Goal: Transaction & Acquisition: Purchase product/service

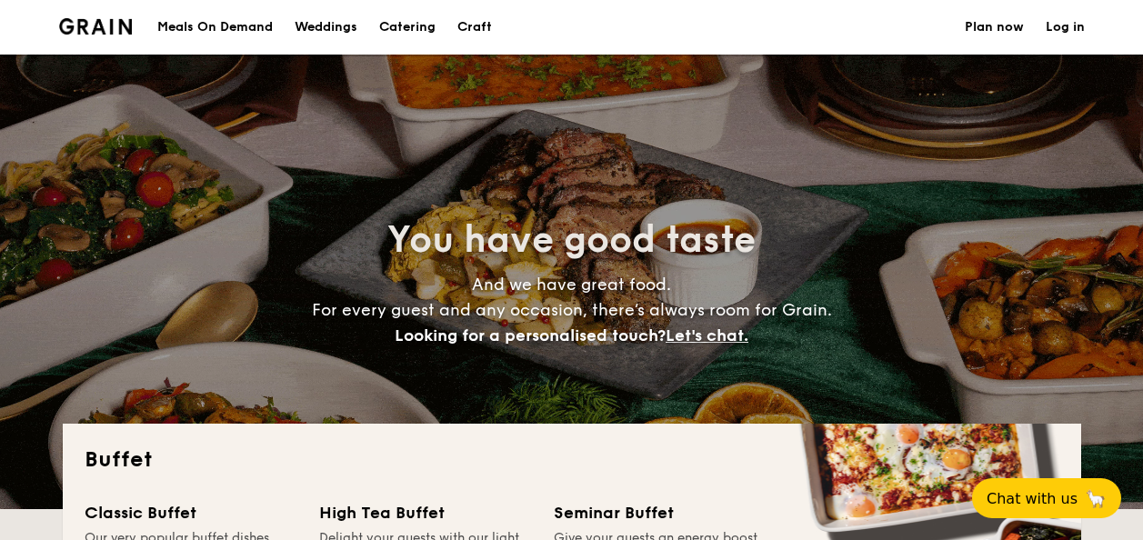
select select
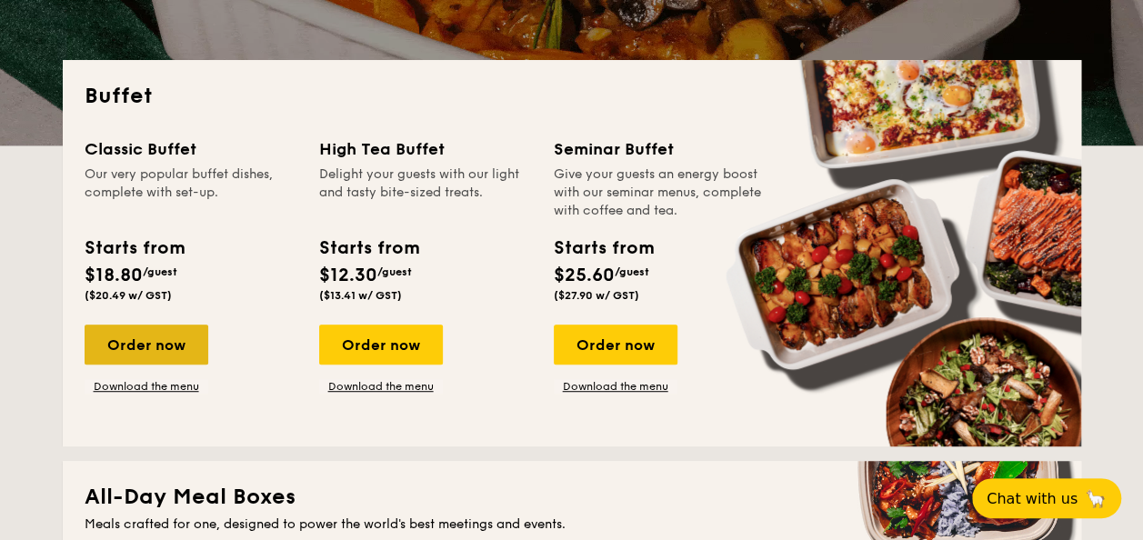
click at [160, 343] on div "Order now" at bounding box center [147, 345] width 124 height 40
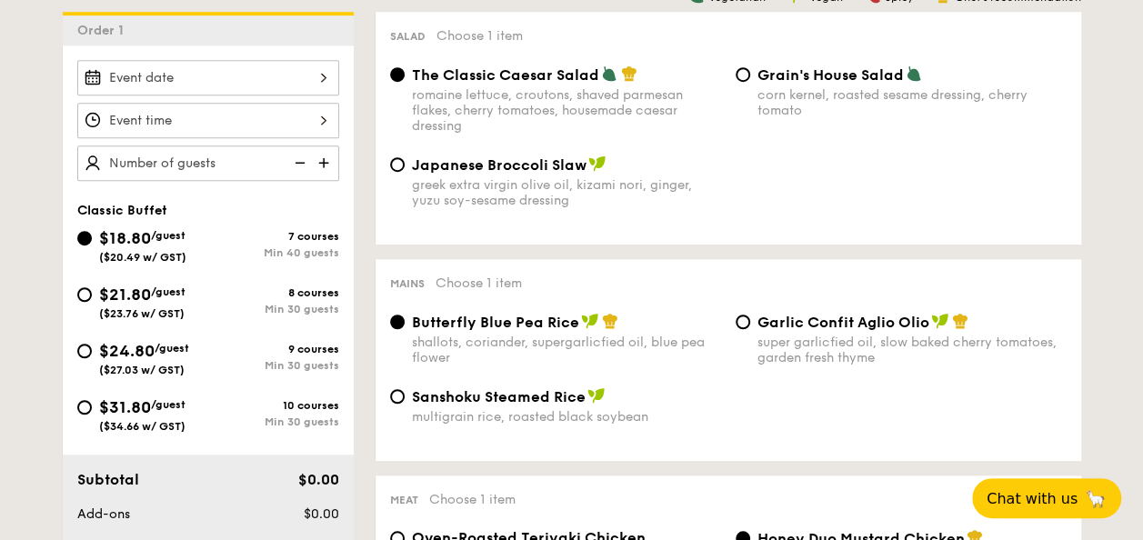
scroll to position [455, 0]
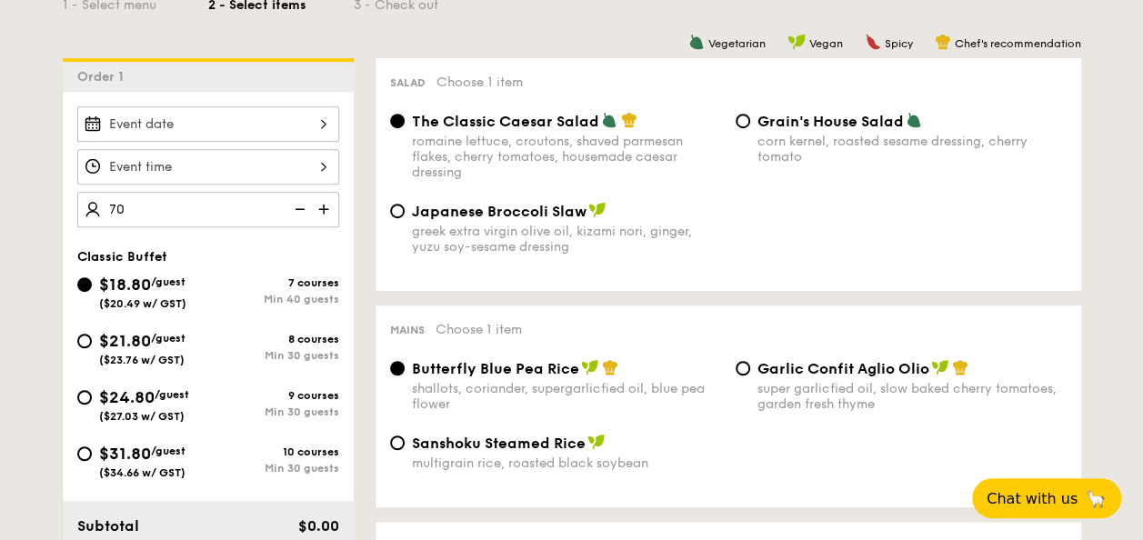
type input "70 guests"
click at [280, 278] on div "7 courses" at bounding box center [273, 282] width 131 height 13
click at [92, 278] on input "$18.80 /guest ($20.49 w/ GST) 7 courses Min 40 guests" at bounding box center [84, 284] width 15 height 15
click at [217, 140] on div "70 guests" at bounding box center [208, 166] width 262 height 121
click at [216, 129] on div at bounding box center [208, 123] width 262 height 35
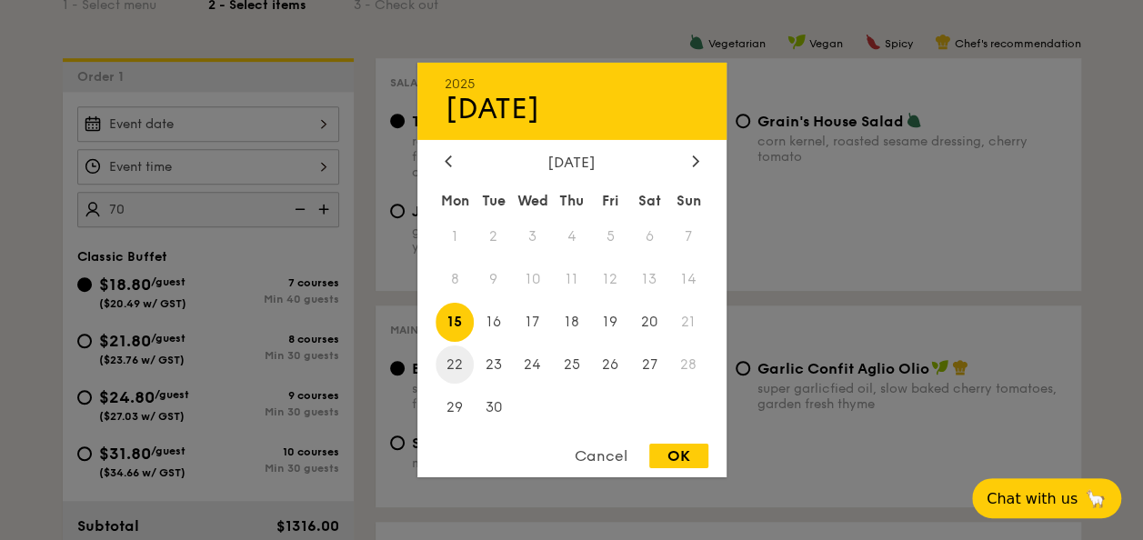
click at [458, 365] on span "22" at bounding box center [454, 364] width 39 height 39
click at [261, 239] on div at bounding box center [571, 270] width 1143 height 540
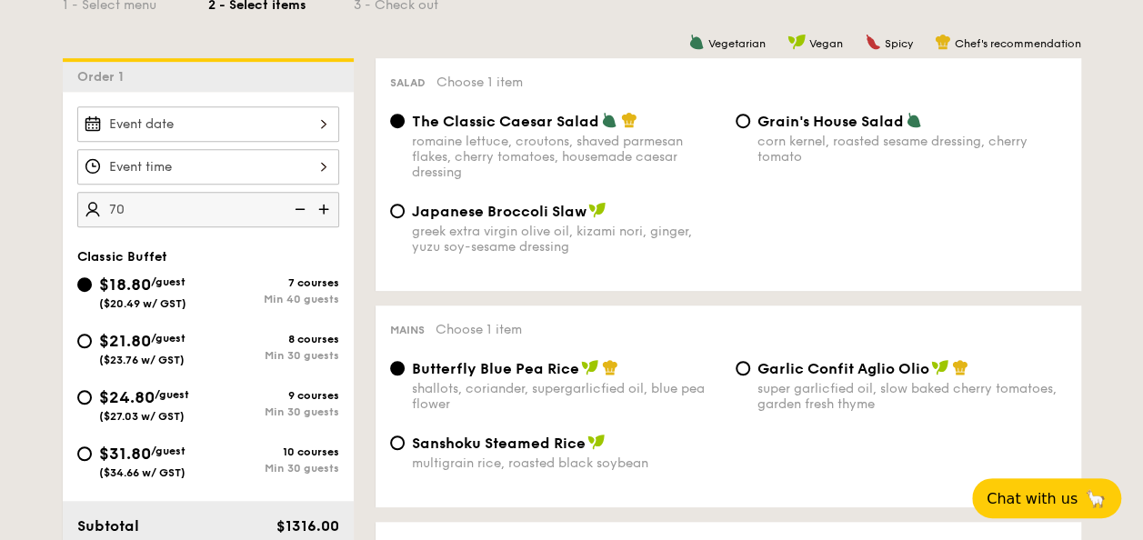
click at [260, 164] on div at bounding box center [208, 166] width 262 height 35
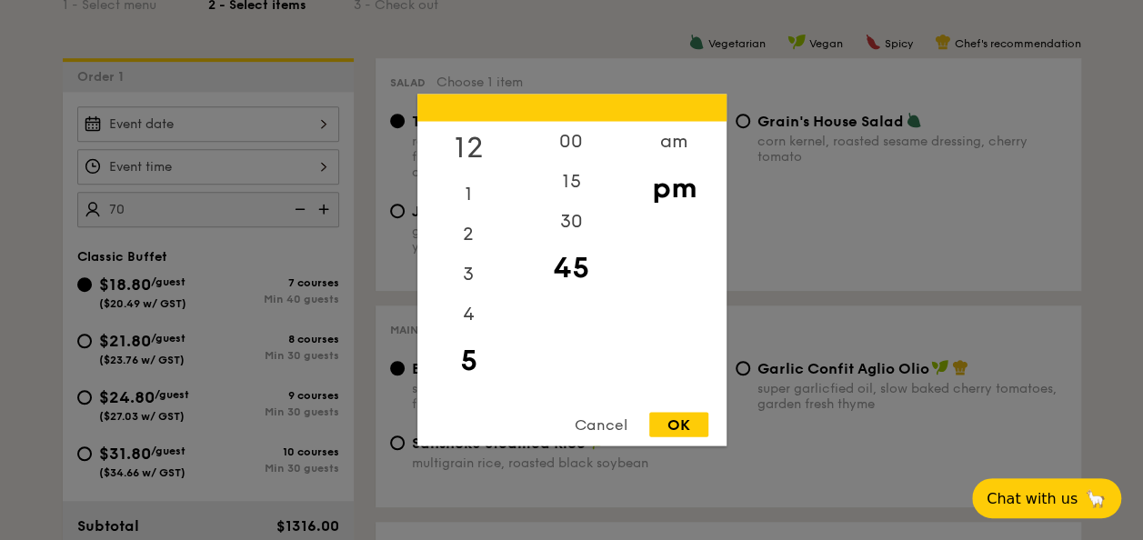
click at [465, 145] on div "12" at bounding box center [468, 148] width 103 height 53
drag, startPoint x: 555, startPoint y: 193, endPoint x: 582, endPoint y: 343, distance: 152.5
click at [578, 355] on div "00 15 30 45" at bounding box center [571, 260] width 103 height 277
drag, startPoint x: 582, startPoint y: 343, endPoint x: 572, endPoint y: 188, distance: 154.9
click at [572, 188] on div "15" at bounding box center [571, 188] width 103 height 53
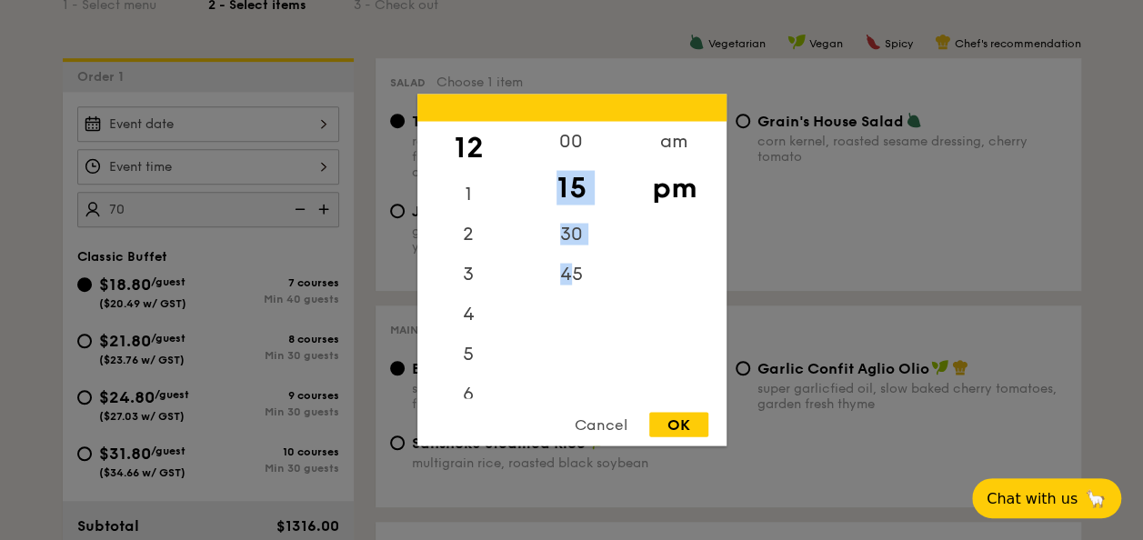
click at [583, 186] on div "15" at bounding box center [571, 188] width 103 height 53
click at [687, 424] on div "OK" at bounding box center [678, 425] width 59 height 25
type input "12:15PM"
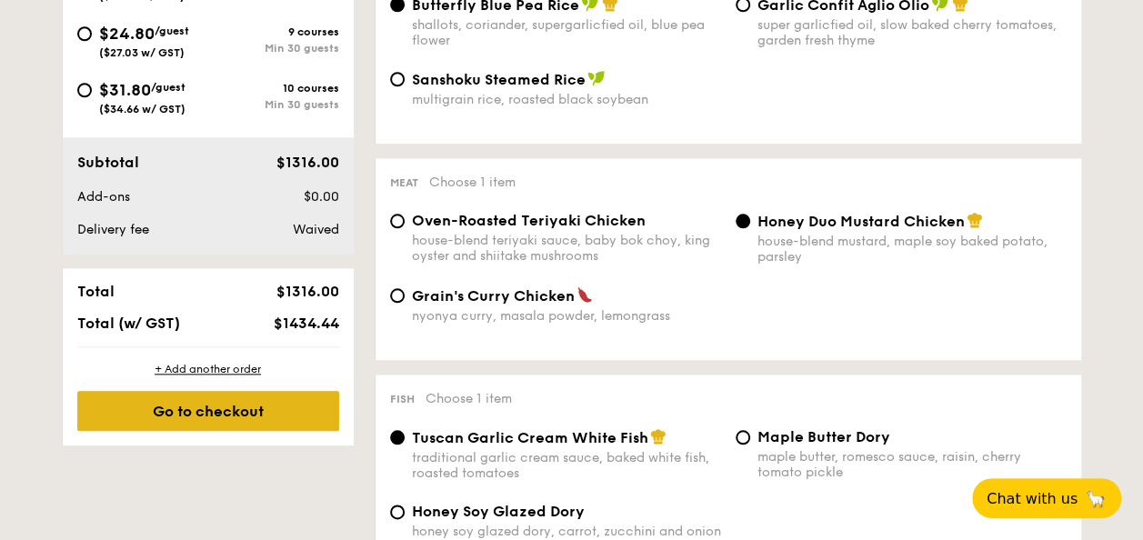
click at [296, 407] on div "Go to checkout" at bounding box center [208, 411] width 262 height 40
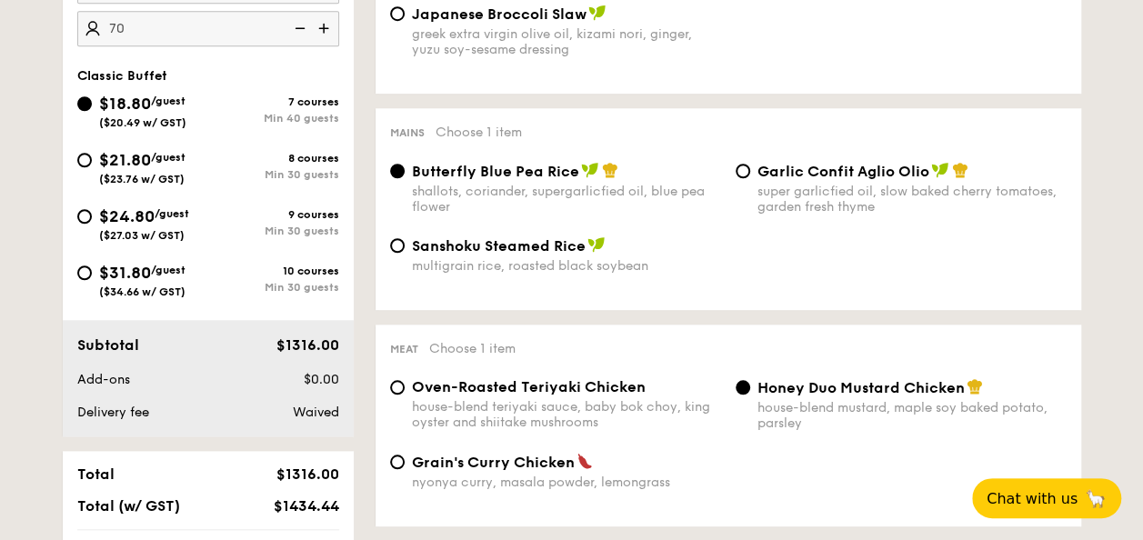
scroll to position [485, 0]
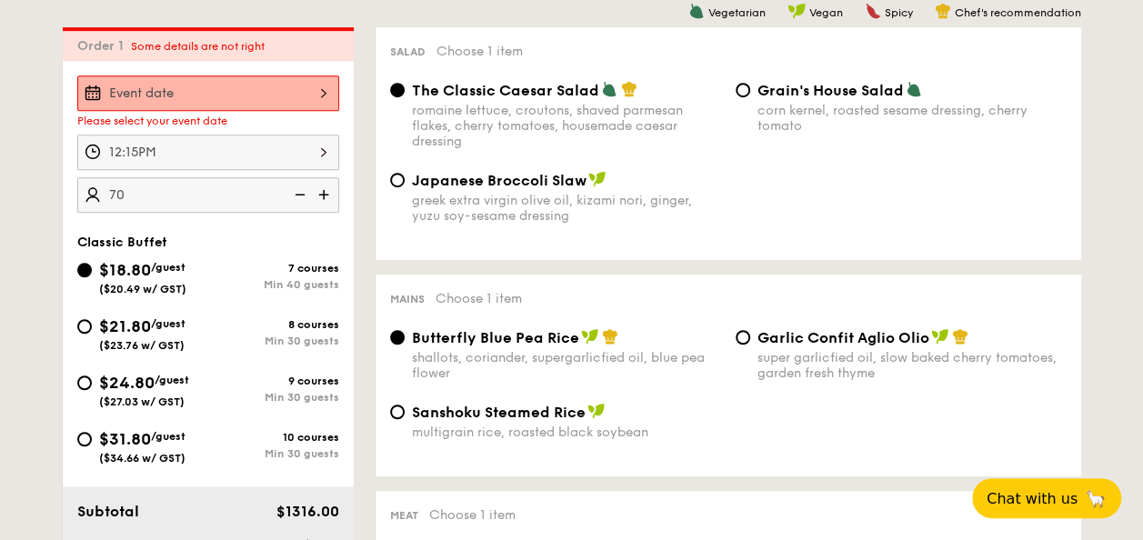
click at [252, 102] on div at bounding box center [208, 92] width 262 height 35
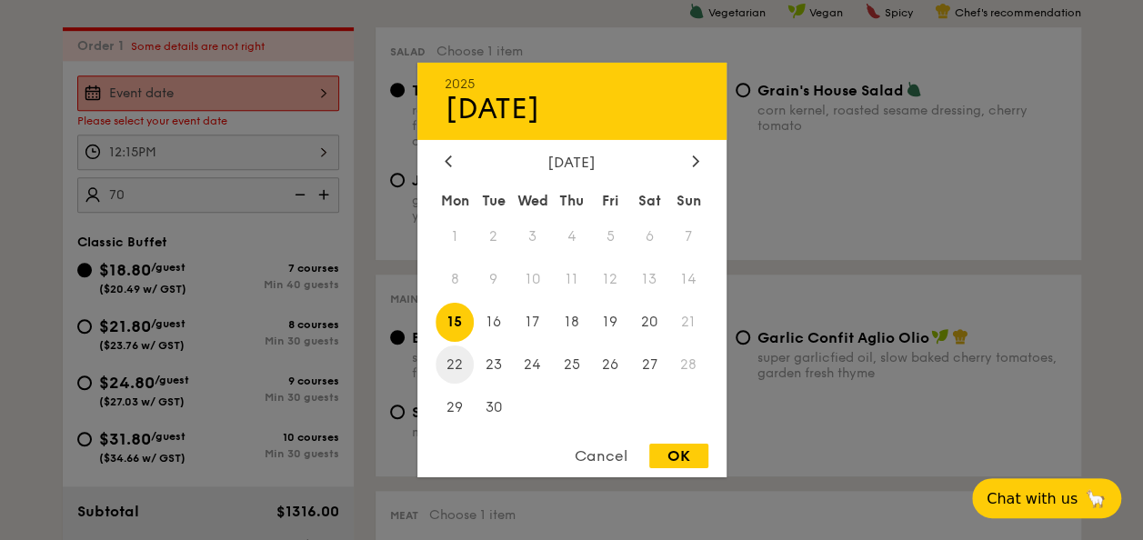
click at [447, 357] on span "22" at bounding box center [454, 364] width 39 height 39
click at [684, 445] on div "OK" at bounding box center [678, 456] width 59 height 25
type input "[DATE]"
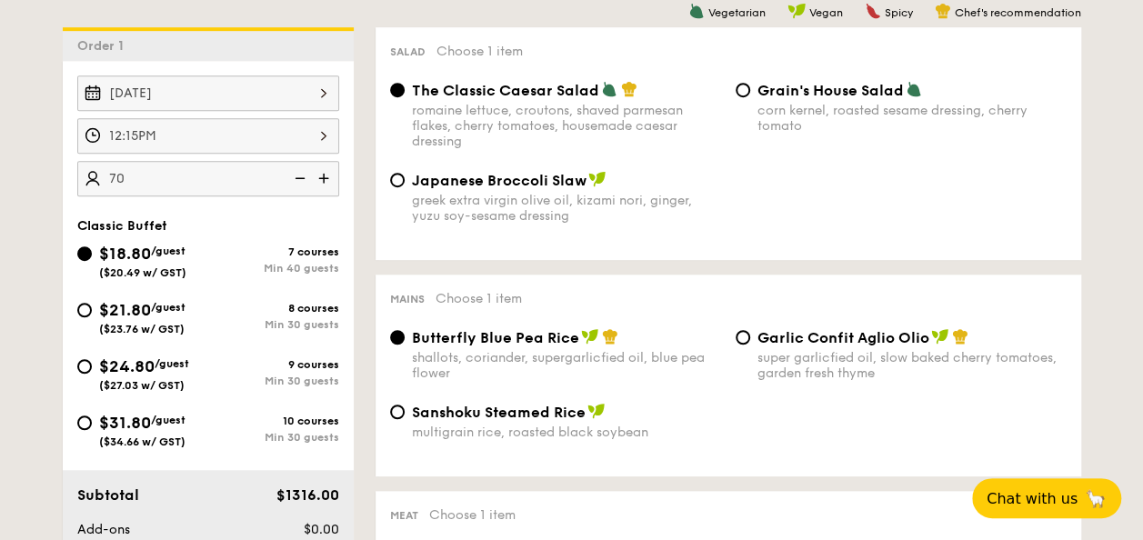
click at [682, 459] on div "OK" at bounding box center [678, 456] width 59 height 25
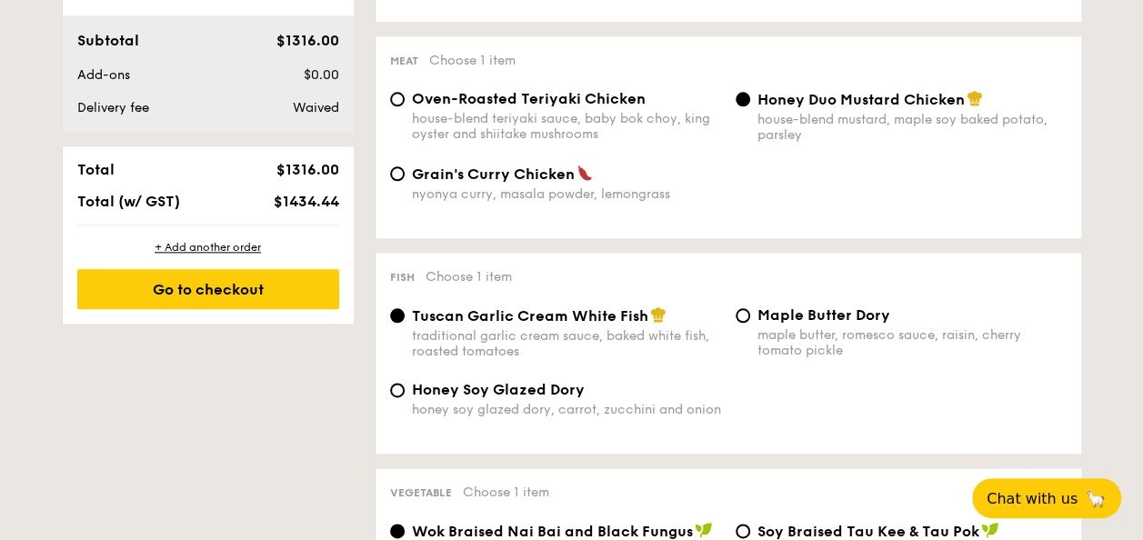
click at [259, 313] on div "+ Add another order Go to checkout" at bounding box center [208, 274] width 291 height 98
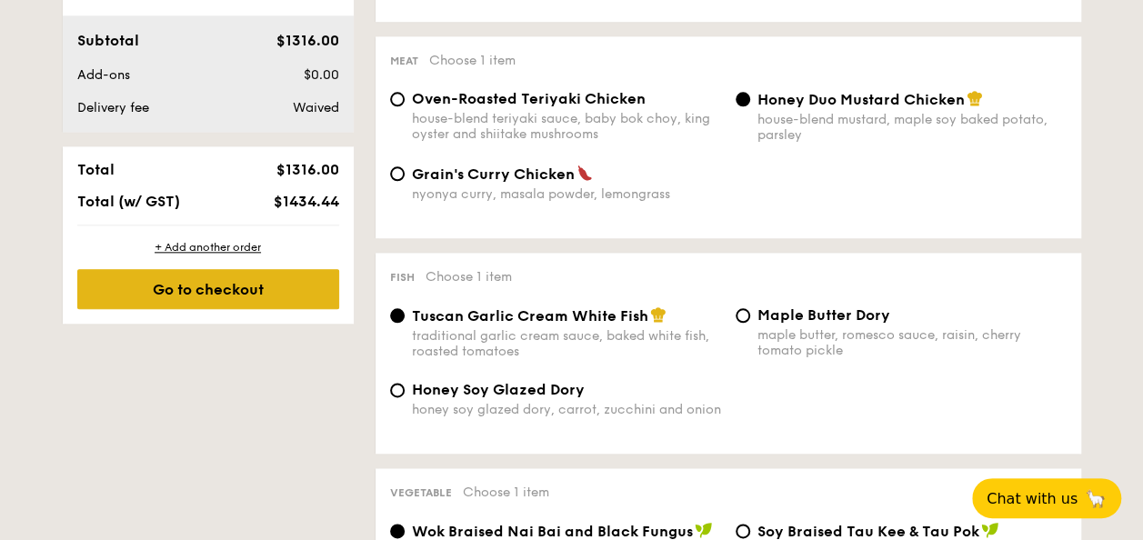
click at [282, 284] on div "Go to checkout" at bounding box center [208, 289] width 262 height 40
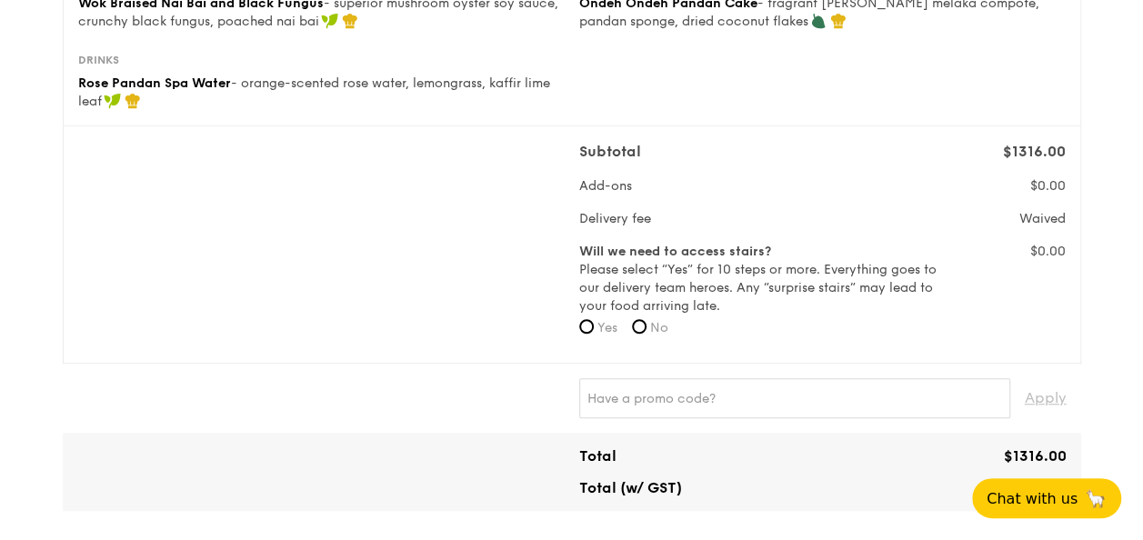
scroll to position [636, 0]
